Goal: Task Accomplishment & Management: Manage account settings

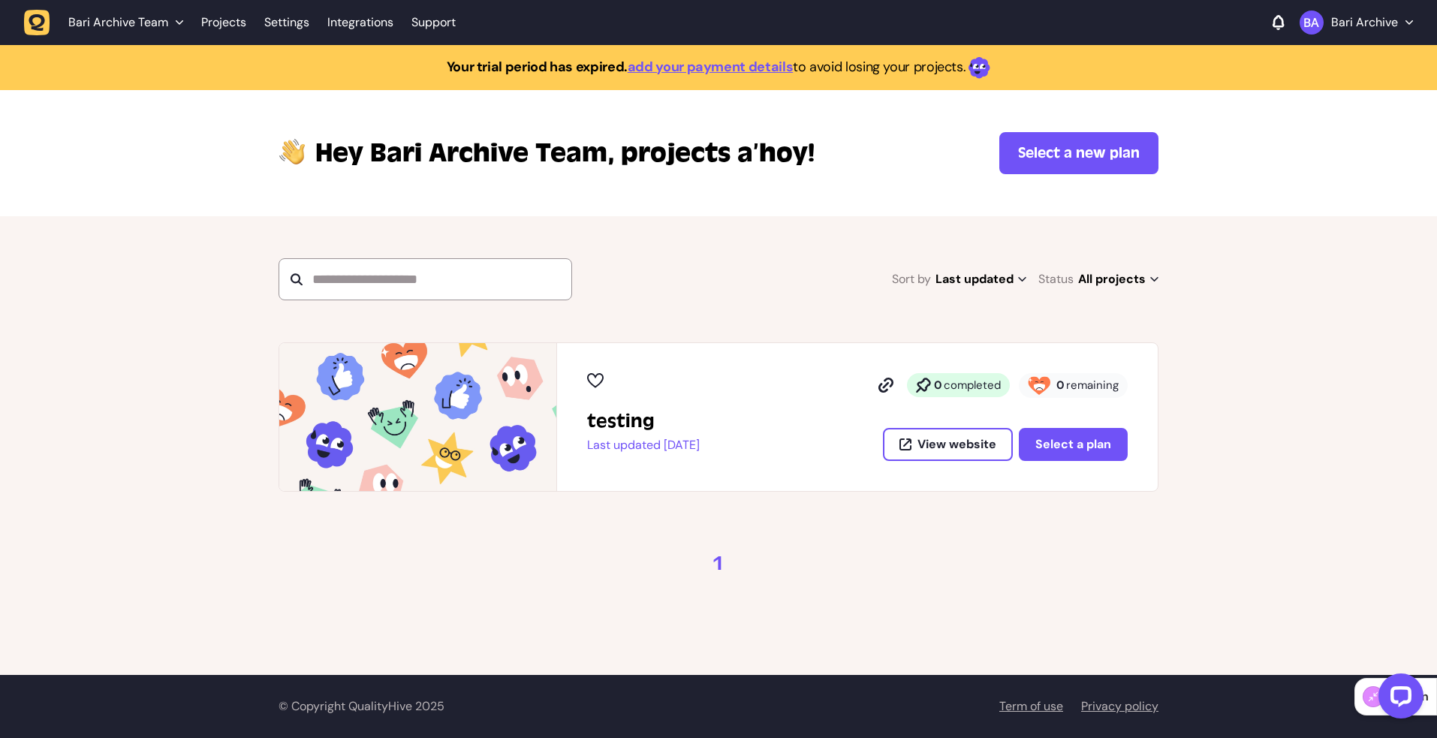
click at [1370, 29] on p "Bari Archive" at bounding box center [1364, 22] width 67 height 15
click at [117, 21] on span "Bari Archive Team" at bounding box center [118, 22] width 100 height 15
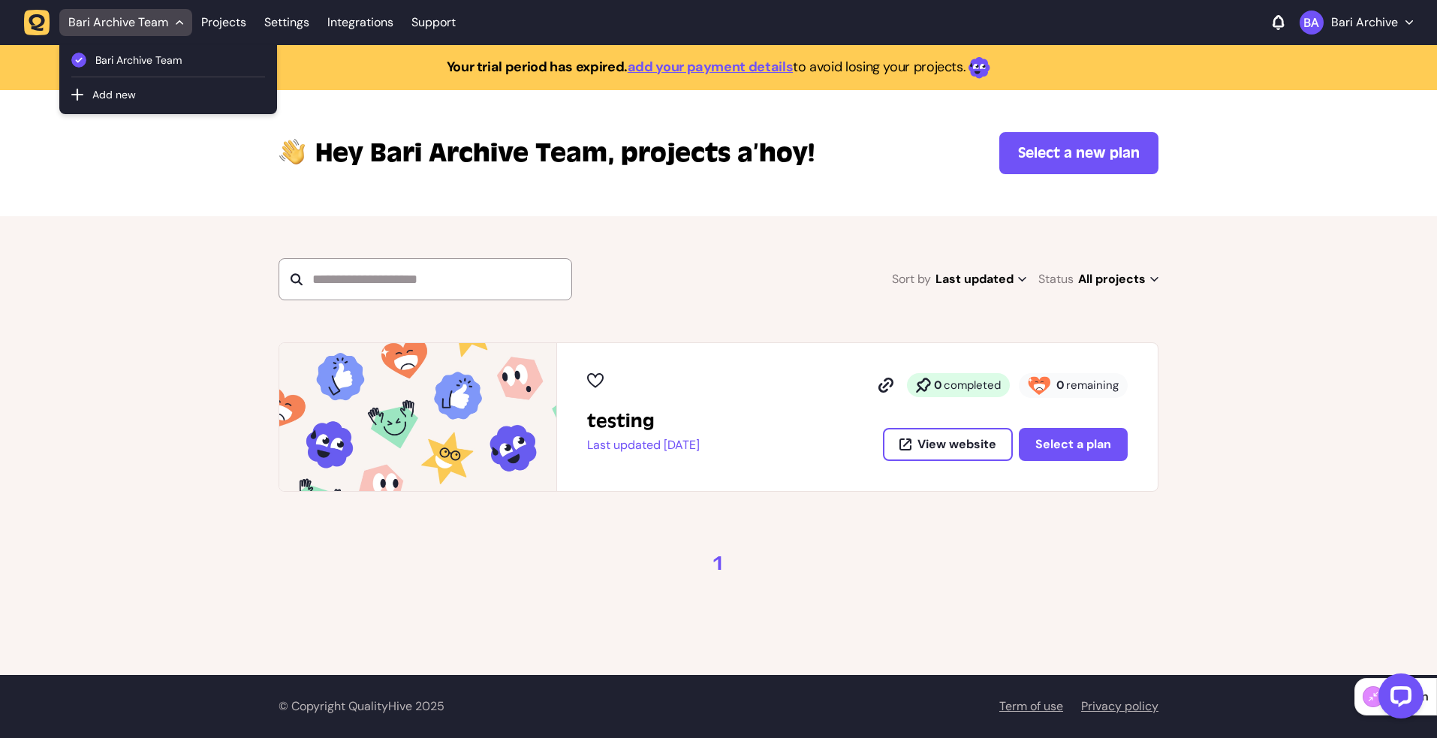
click at [788, 266] on div "Sort by Last updated Last updated Alphabetical Recently added Most incomplete t…" at bounding box center [718, 279] width 880 height 42
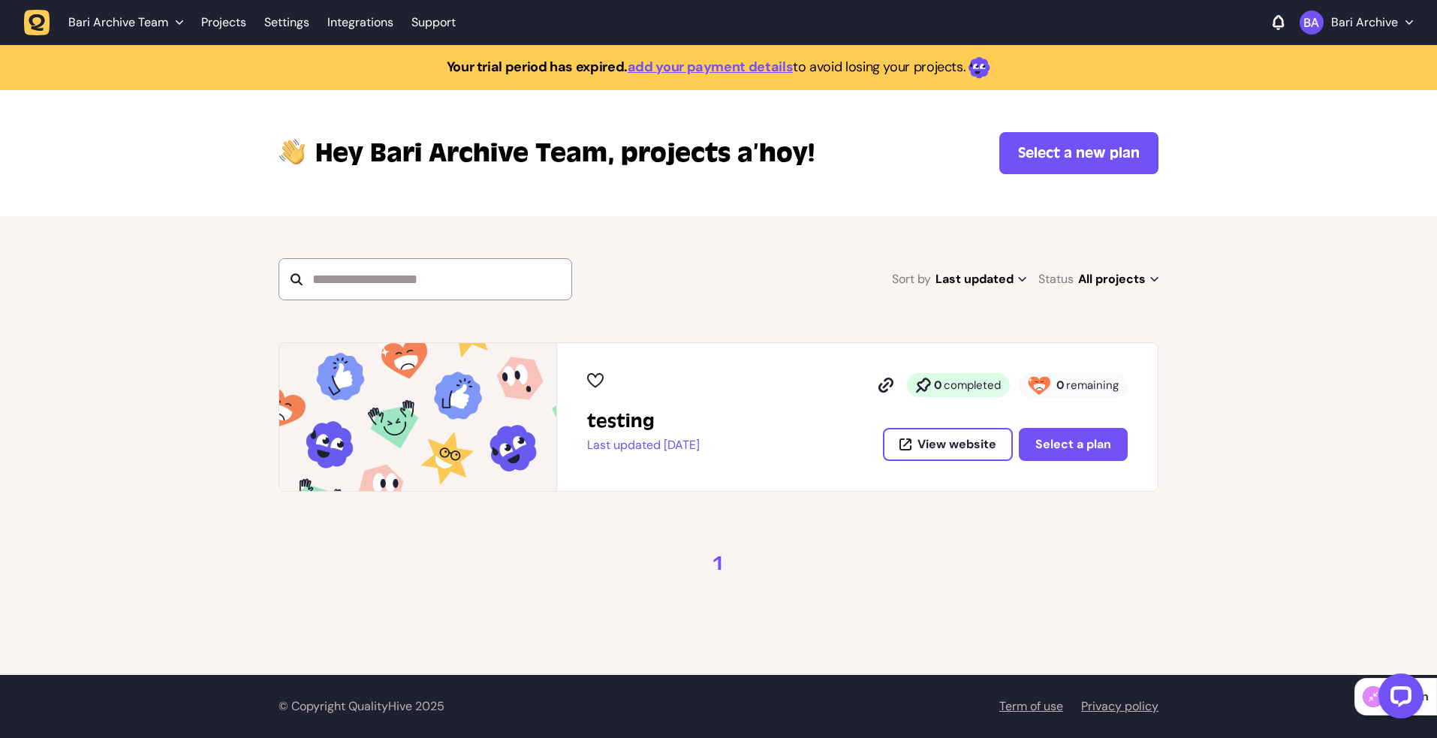
click at [1355, 27] on p "Bari Archive" at bounding box center [1364, 22] width 67 height 15
click at [679, 252] on section "Sort by Last updated Last updated Alphabetical Recently added Most incomplete t…" at bounding box center [718, 279] width 1437 height 126
click at [40, 33] on icon "button" at bounding box center [37, 23] width 26 height 26
click at [1377, 26] on p "Bari Archive" at bounding box center [1364, 22] width 67 height 15
click at [1354, 53] on link "Profile" at bounding box center [1355, 55] width 89 height 15
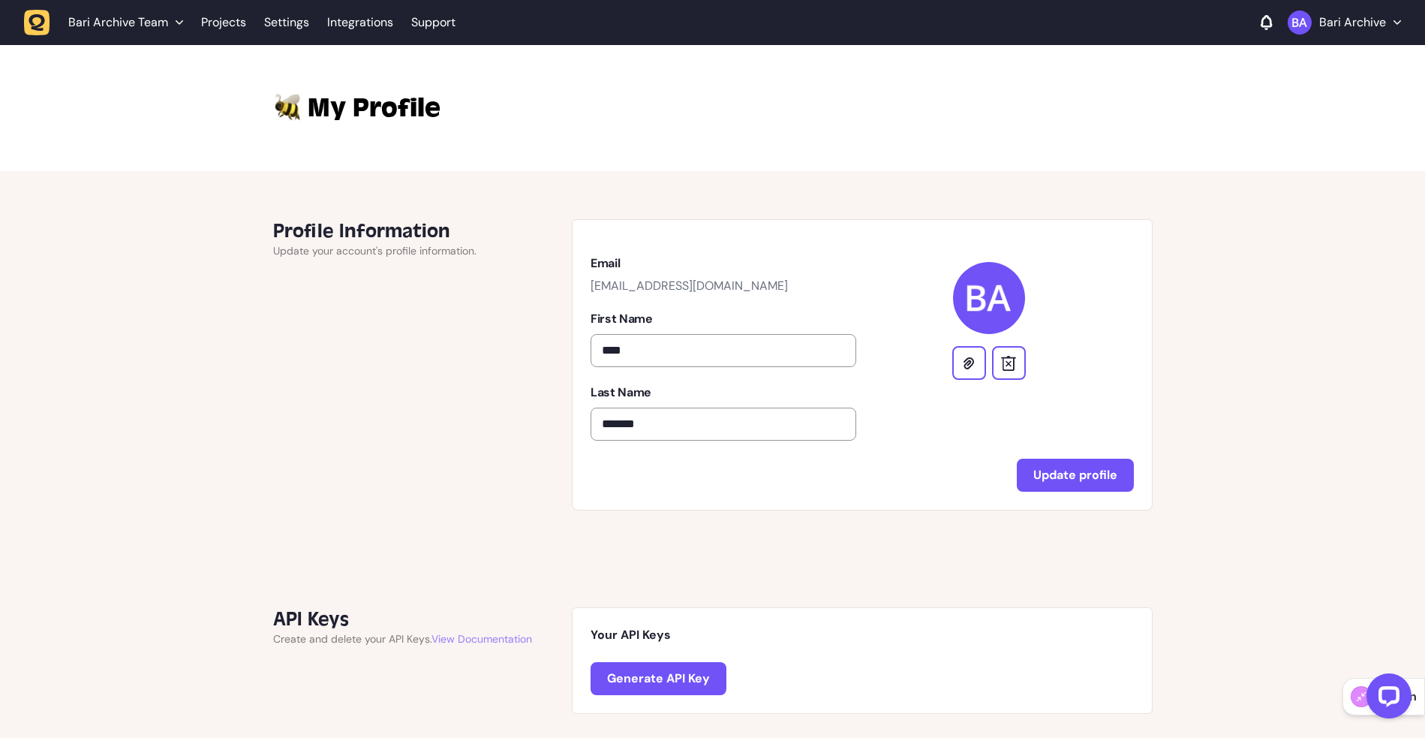
drag, startPoint x: 786, startPoint y: 276, endPoint x: 862, endPoint y: 241, distance: 84.3
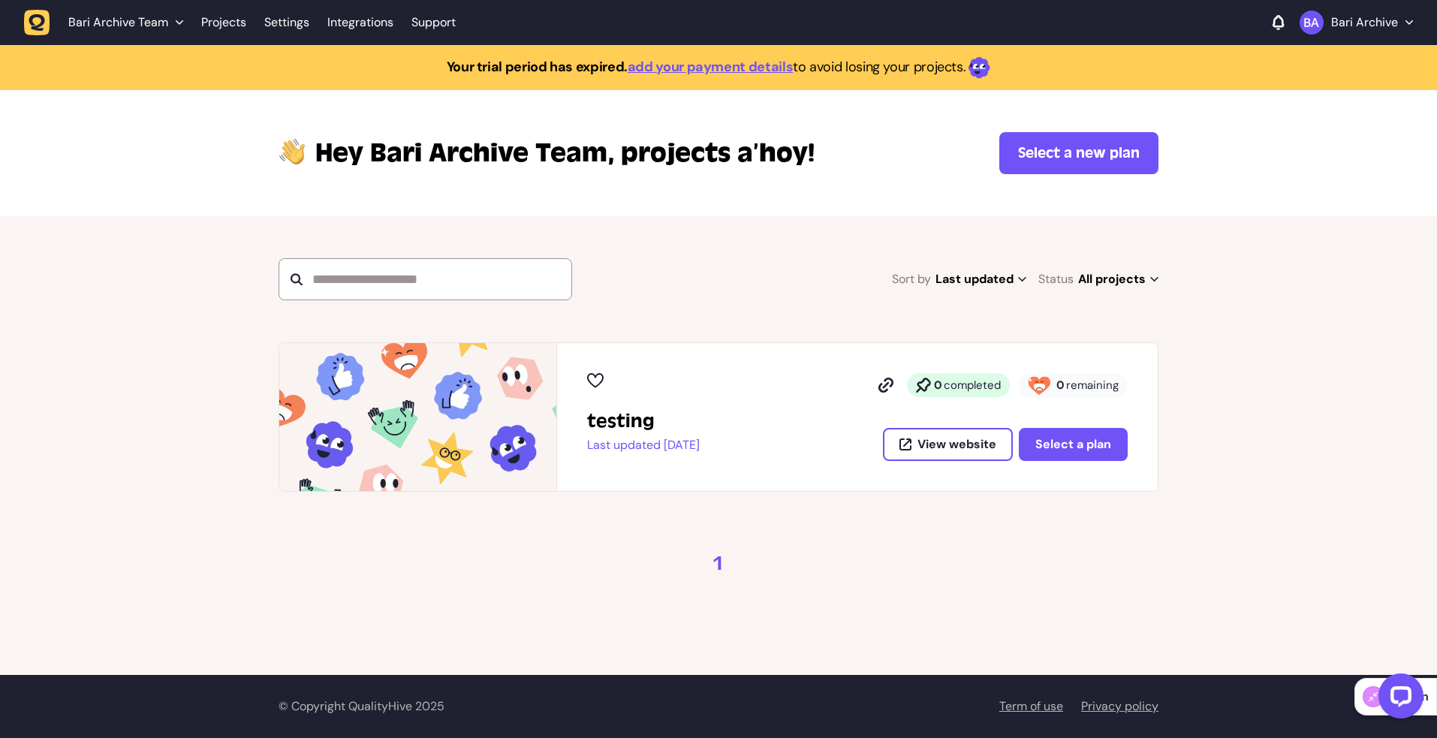
click at [1355, 28] on p "Bari Archive" at bounding box center [1364, 22] width 67 height 15
click at [1327, 113] on button "Log out" at bounding box center [1355, 117] width 89 height 15
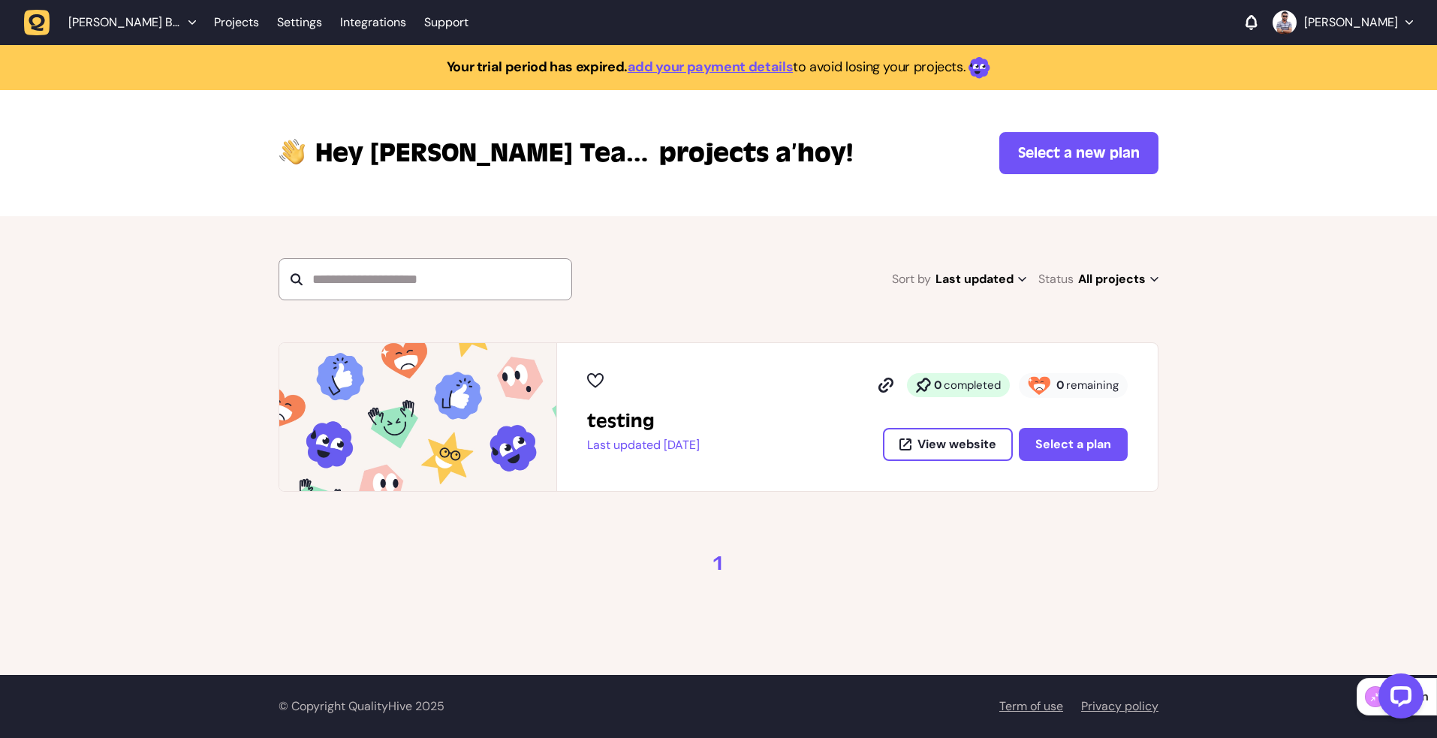
click at [94, 30] on li "Mohammed Azizul Bari Team" at bounding box center [132, 22] width 146 height 27
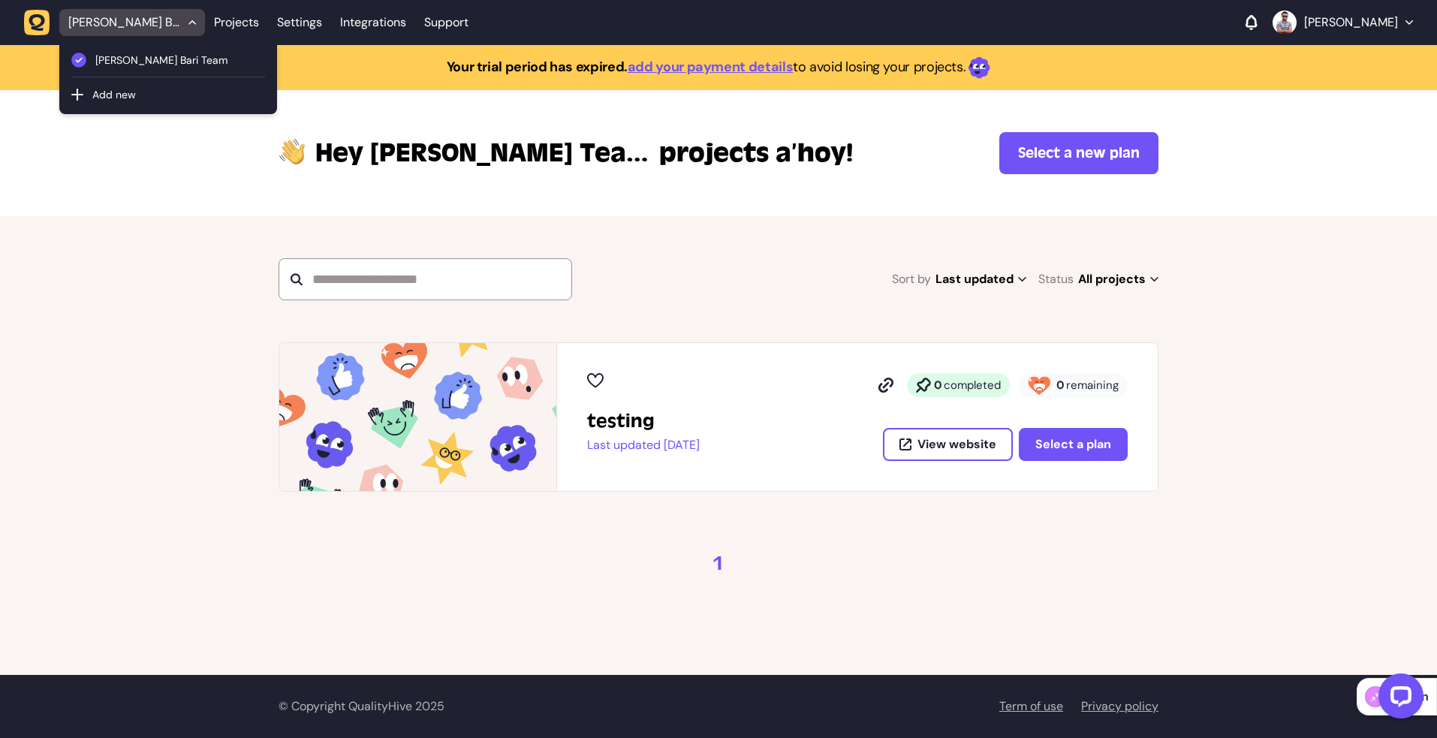
click at [167, 174] on div "Hey Mohammed Azizul Bari Team, projects a’hoy! Select a new plan" at bounding box center [718, 153] width 1437 height 126
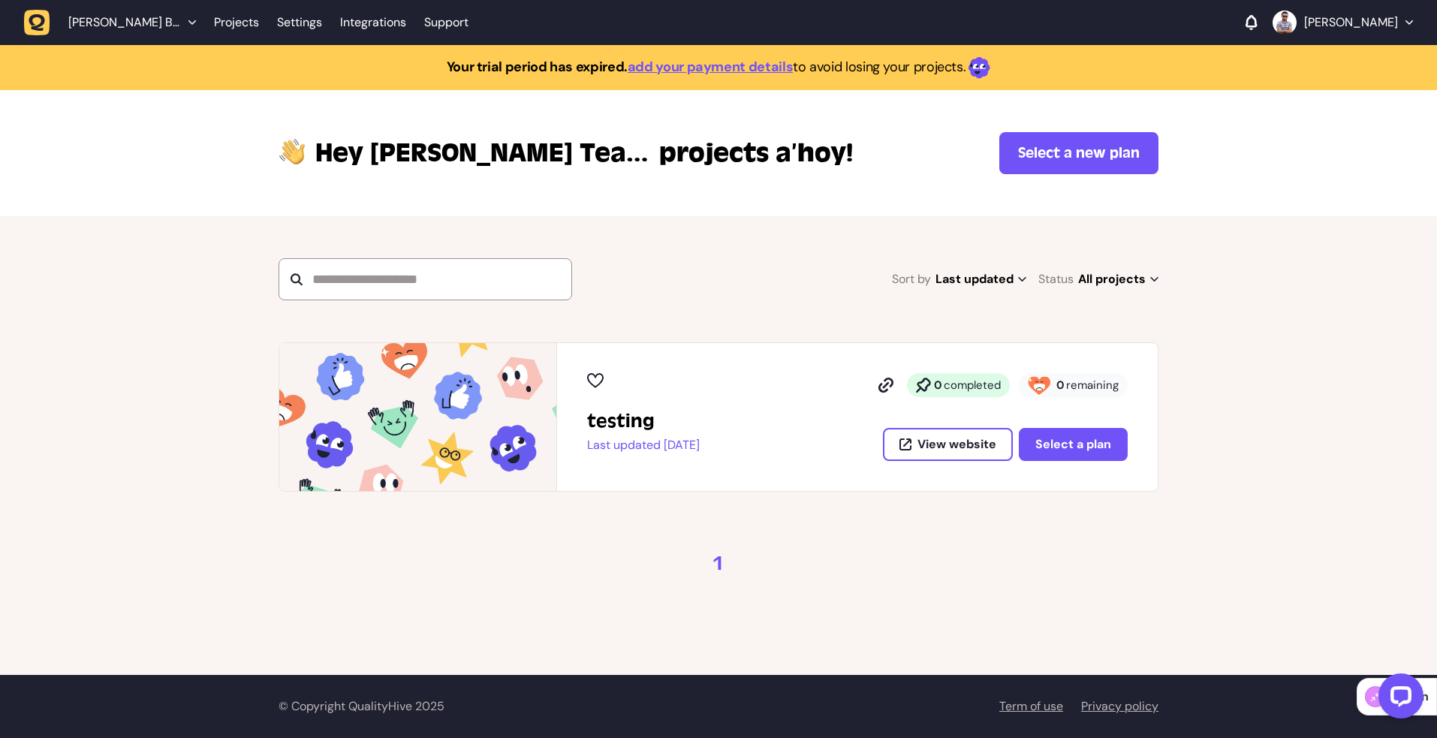
drag, startPoint x: 1305, startPoint y: 483, endPoint x: 1270, endPoint y: 435, distance: 59.2
click at [1303, 483] on div "testing Last updated 4 months ago 0 completed 0 remaining View website Select a…" at bounding box center [718, 416] width 1437 height 149
click at [1365, 17] on p "Mohammed Azizul Bari" at bounding box center [1351, 22] width 94 height 15
click at [1338, 117] on button "Log out" at bounding box center [1342, 117] width 116 height 15
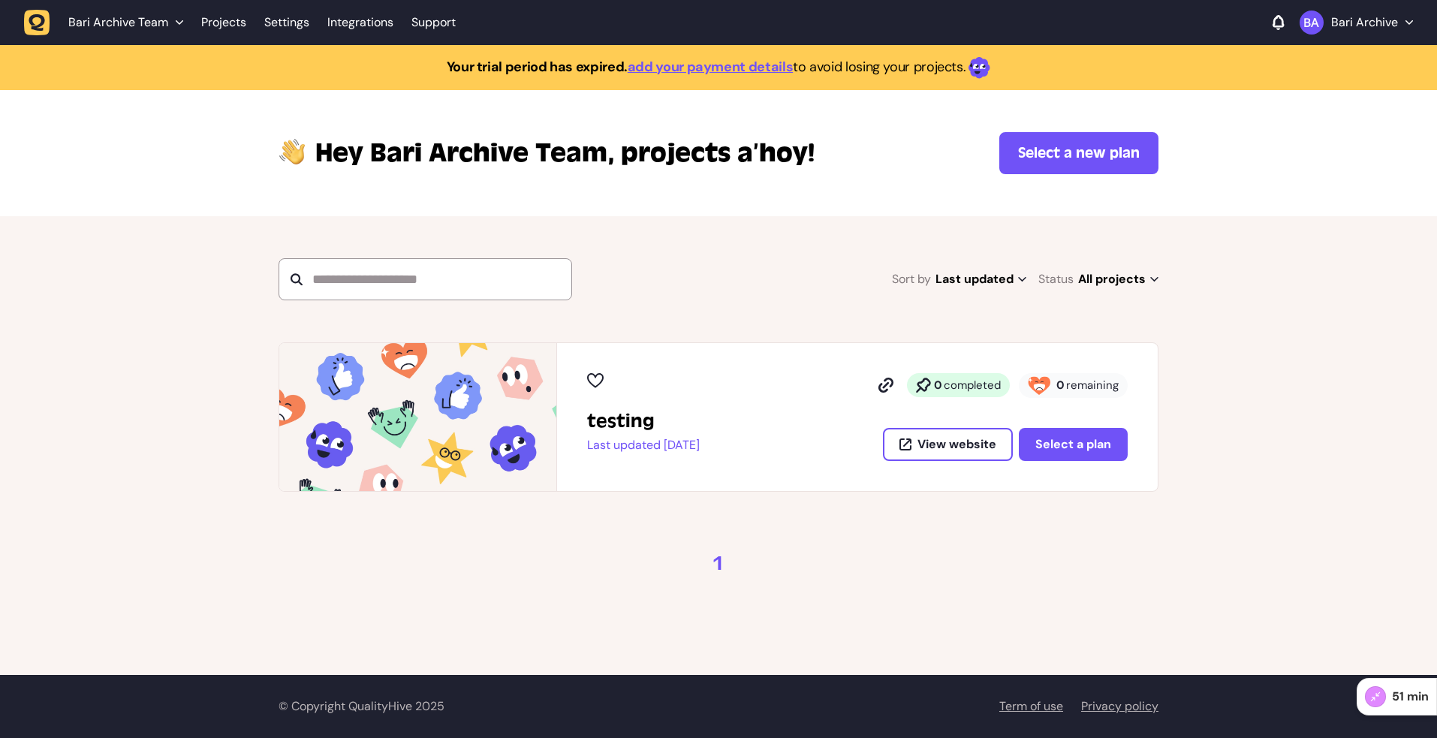
click at [176, 25] on div "Bari Archive Team" at bounding box center [125, 22] width 115 height 15
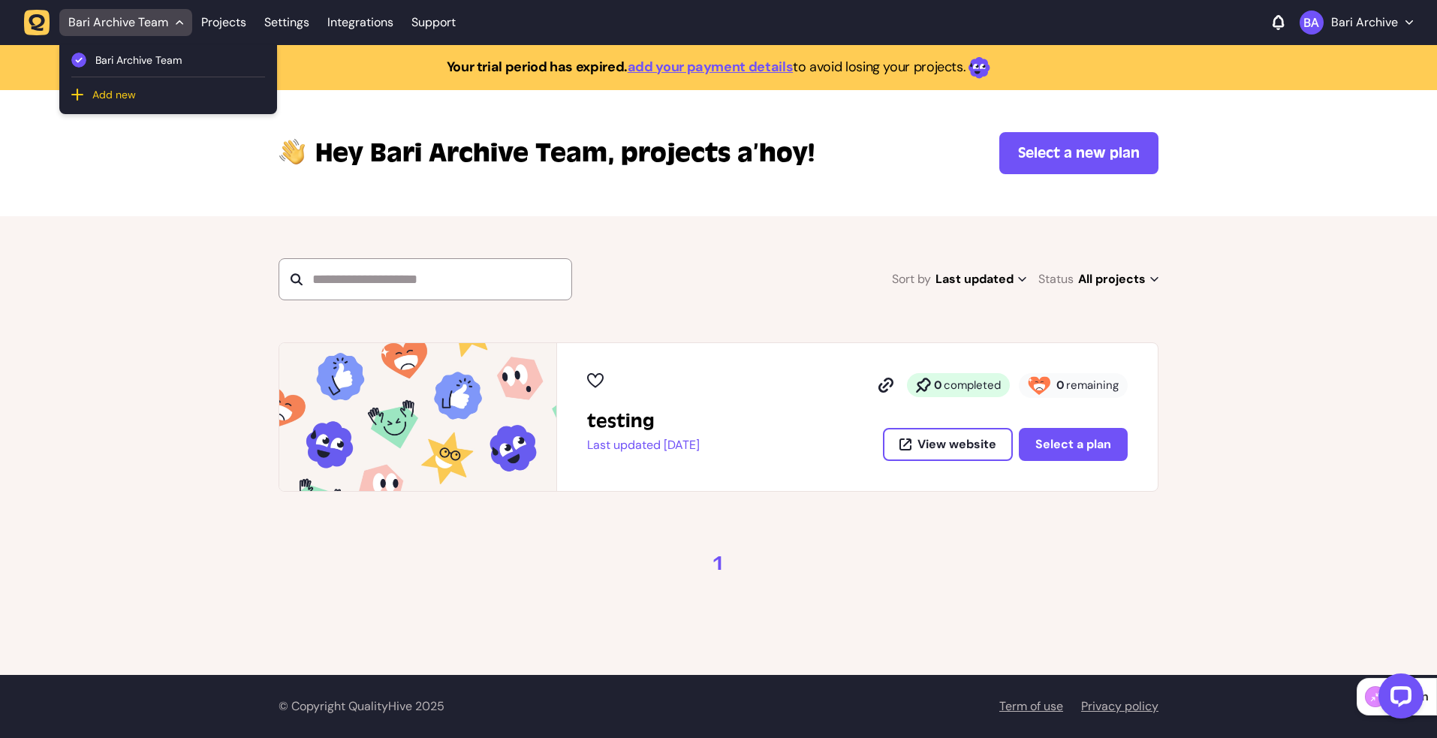
click at [134, 95] on span "Add new" at bounding box center [112, 95] width 47 height 14
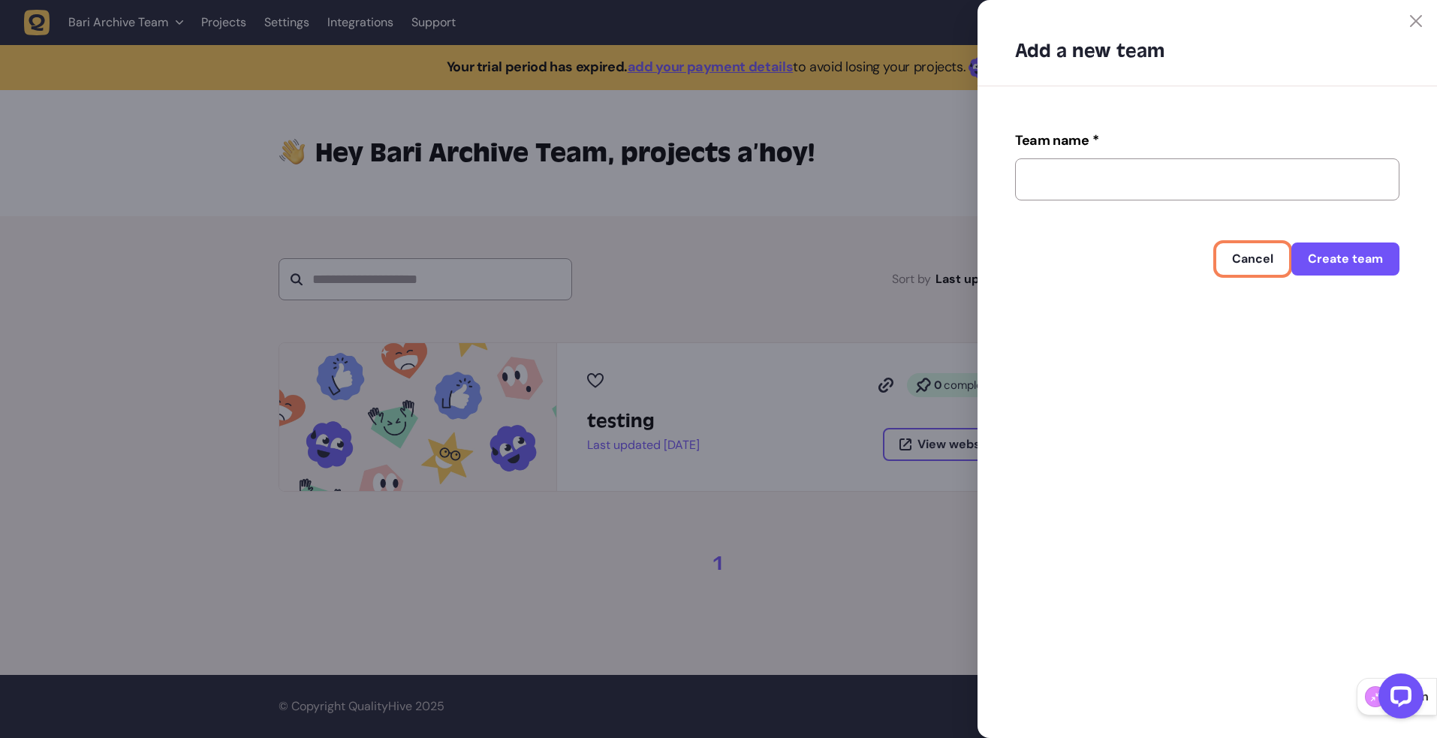
click at [1263, 259] on span "Cancel" at bounding box center [1252, 259] width 41 height 16
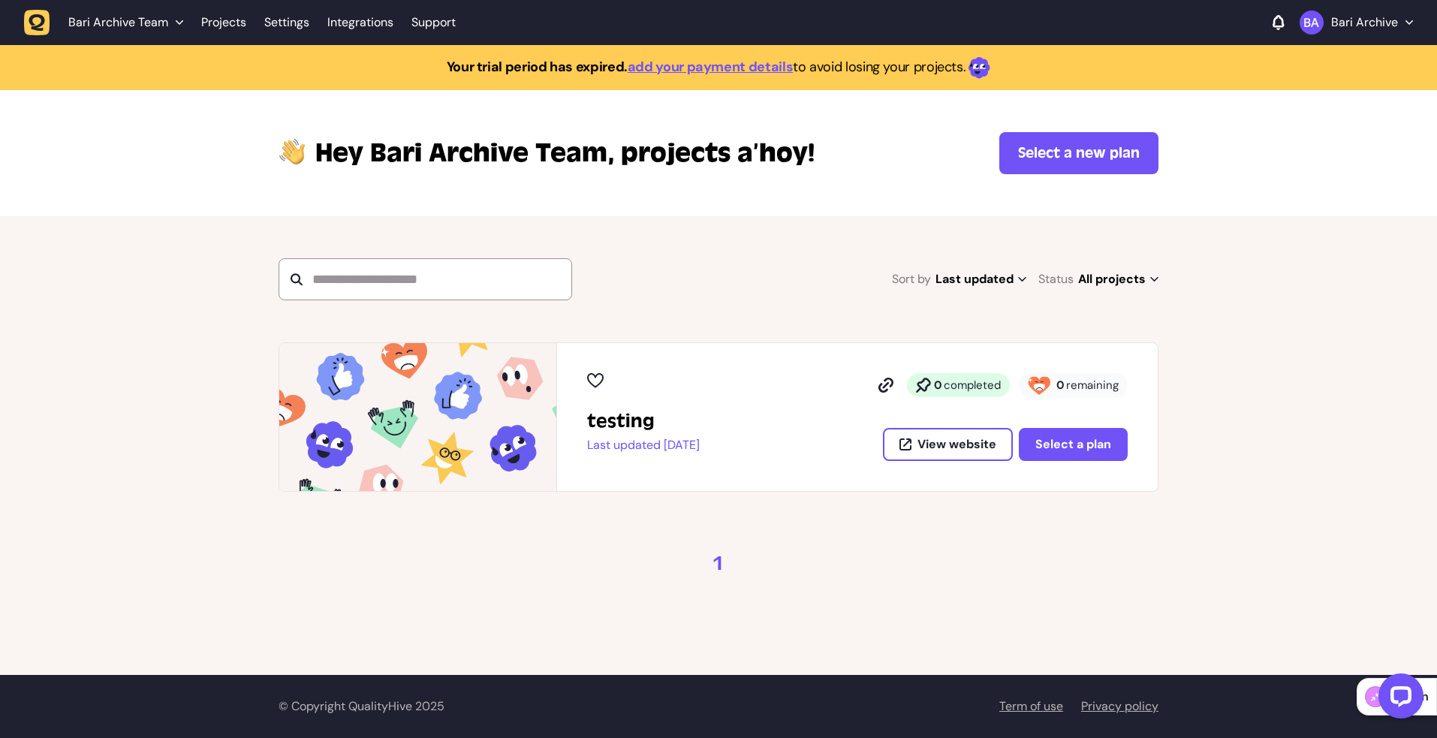
click at [245, 21] on li "Projects" at bounding box center [223, 22] width 63 height 27
click at [231, 21] on link "Projects" at bounding box center [223, 22] width 45 height 27
click at [108, 168] on div "Hey Bari Archive Team, projects a’hoy! Select a new plan" at bounding box center [718, 153] width 1437 height 126
